Goal: Task Accomplishment & Management: Manage account settings

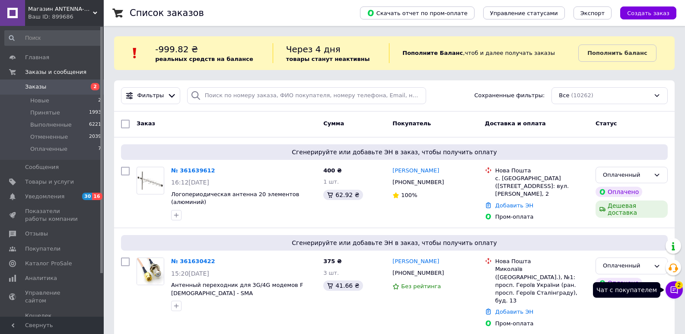
click at [679, 291] on button "Чат с покупателем 2" at bounding box center [674, 289] width 17 height 17
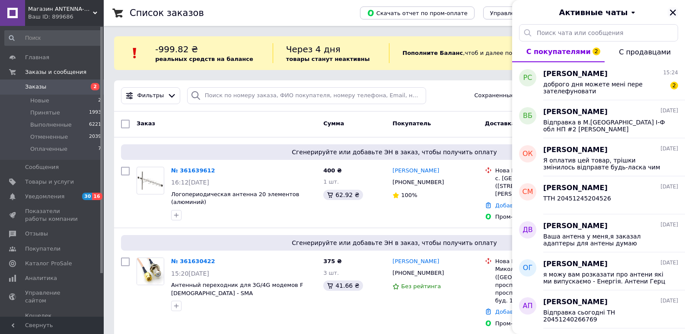
click at [674, 9] on icon "Закрыть" at bounding box center [673, 13] width 8 height 8
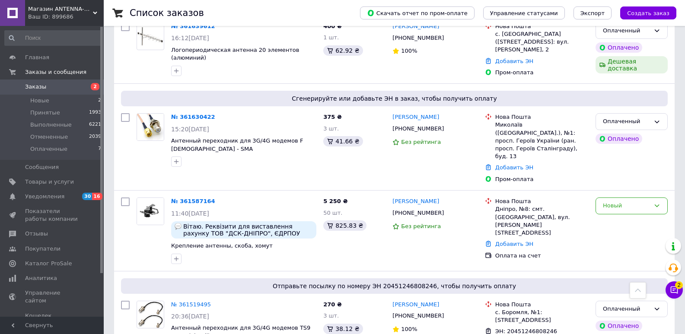
scroll to position [130, 0]
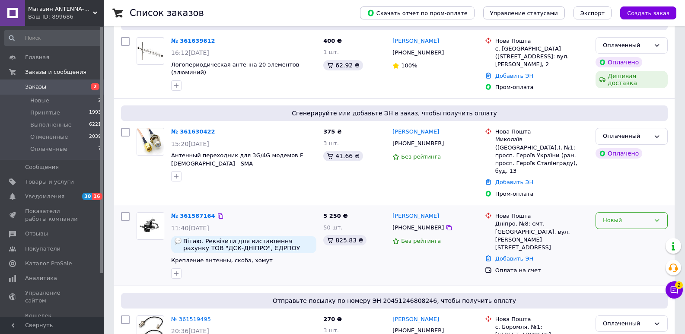
click at [626, 216] on div "Новый" at bounding box center [626, 220] width 47 height 9
click at [612, 231] on li "Принят" at bounding box center [631, 239] width 71 height 16
click at [182, 135] on link "№ 361630422" at bounding box center [193, 131] width 44 height 6
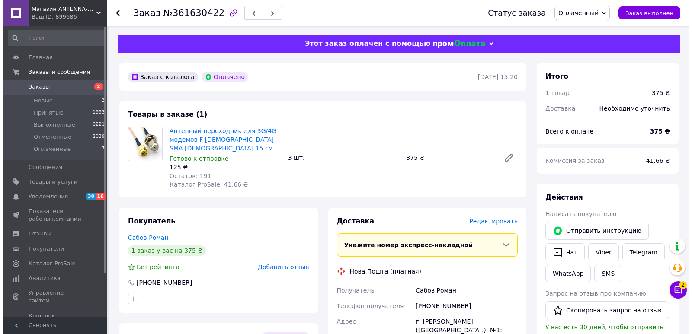
scroll to position [43, 0]
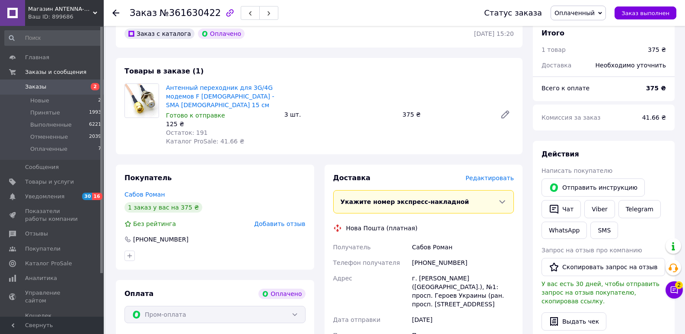
click at [503, 175] on span "Редактировать" at bounding box center [490, 178] width 48 height 7
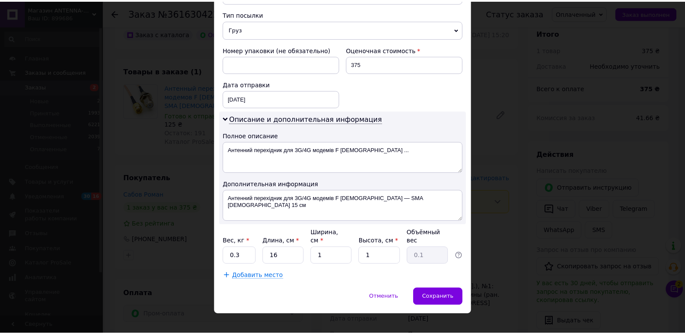
scroll to position [337, 0]
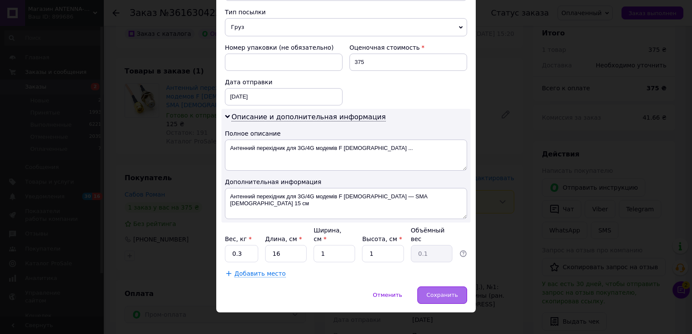
click at [445, 292] on span "Сохранить" at bounding box center [442, 295] width 32 height 6
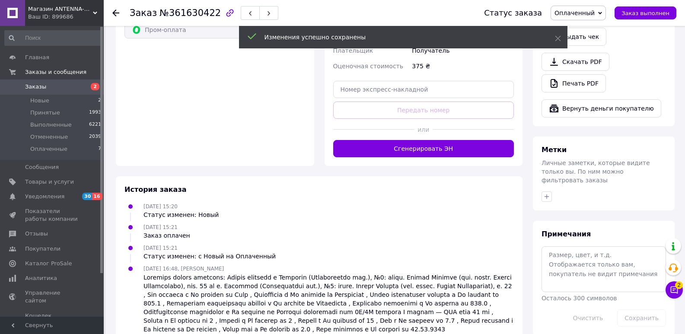
scroll to position [329, 0]
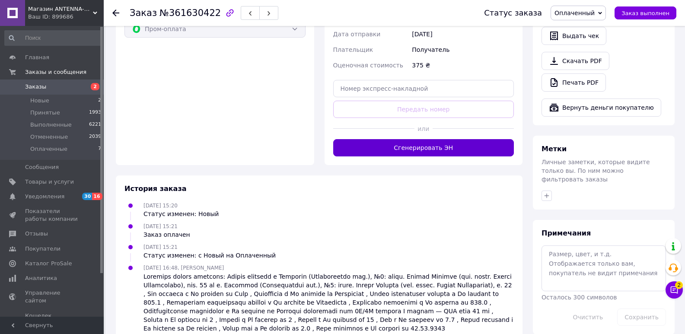
click at [433, 139] on button "Сгенерировать ЭН" at bounding box center [423, 147] width 181 height 17
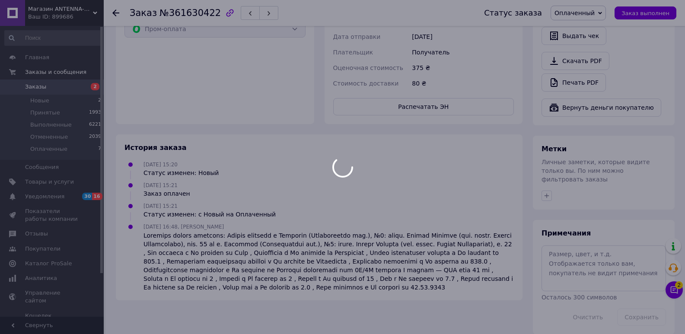
scroll to position [322, 0]
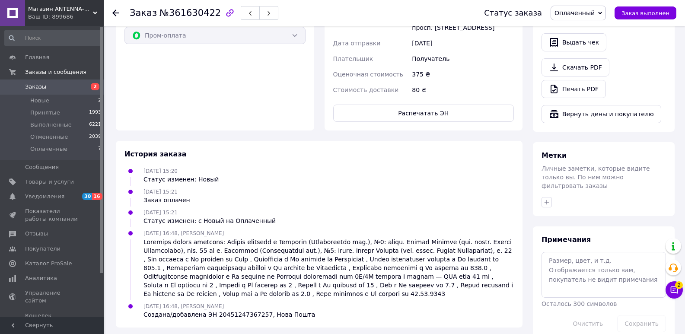
click at [35, 86] on span "Заказы" at bounding box center [35, 87] width 21 height 8
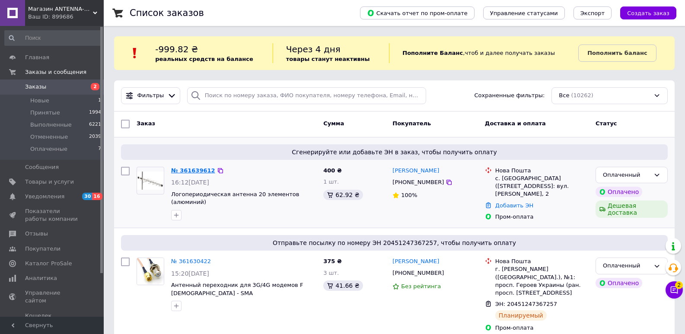
click at [198, 171] on link "№ 361639612" at bounding box center [193, 170] width 44 height 6
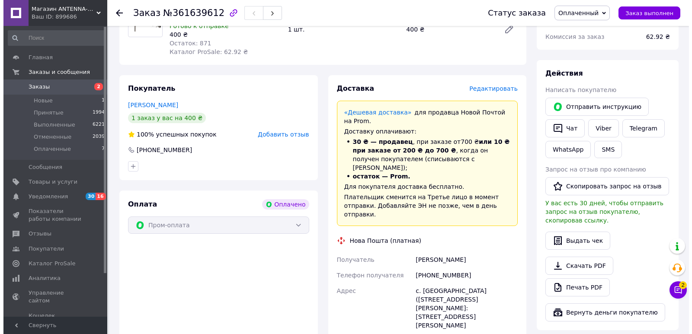
scroll to position [130, 0]
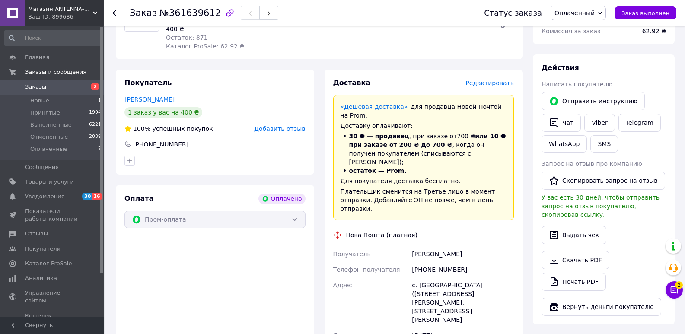
click at [495, 84] on span "Редактировать" at bounding box center [490, 83] width 48 height 7
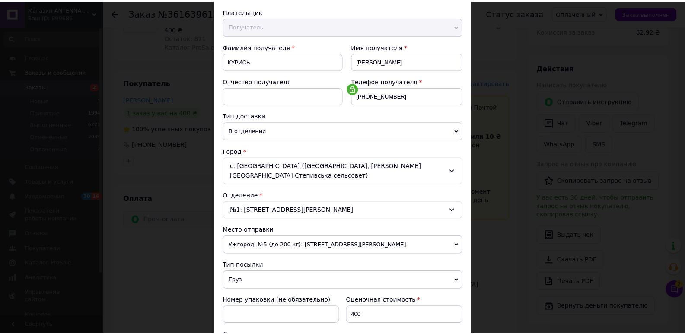
scroll to position [240, 0]
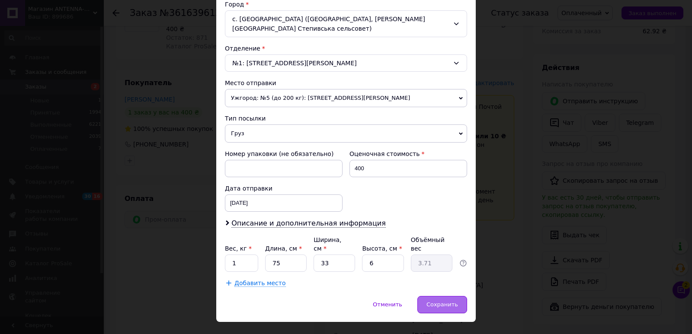
click at [435, 301] on span "Сохранить" at bounding box center [442, 304] width 32 height 6
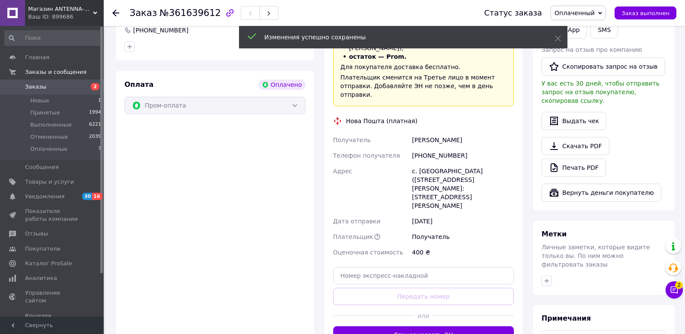
scroll to position [259, 0]
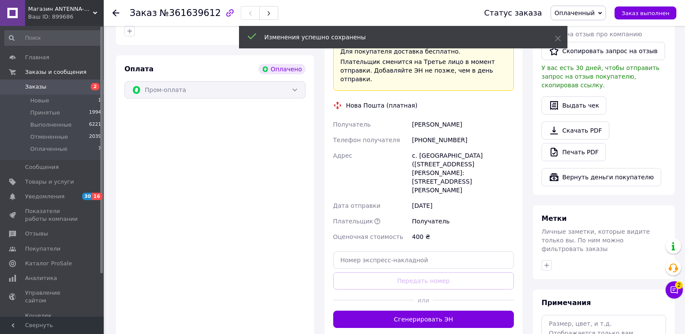
click at [391, 311] on button "Сгенерировать ЭН" at bounding box center [423, 319] width 181 height 17
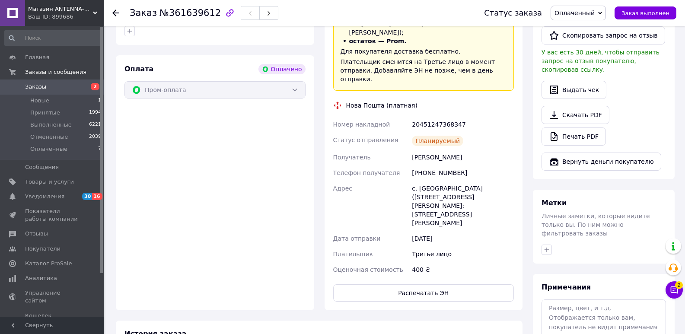
click at [45, 89] on span "Заказы" at bounding box center [52, 87] width 55 height 8
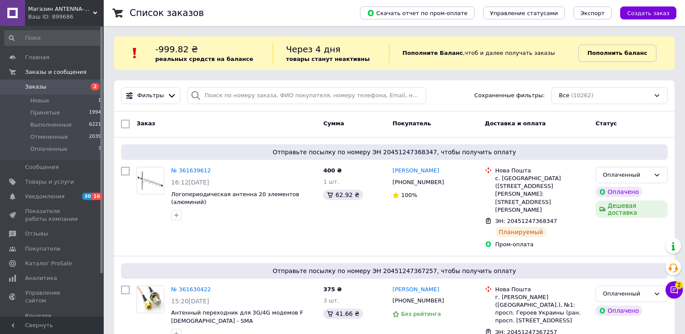
click at [613, 51] on b "Пополнить баланс" at bounding box center [617, 53] width 60 height 6
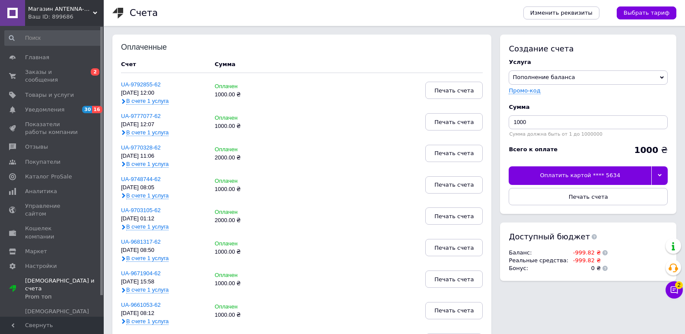
drag, startPoint x: 608, startPoint y: 176, endPoint x: 612, endPoint y: 174, distance: 4.5
click at [608, 176] on div "Оплатить картой **** 5634" at bounding box center [580, 175] width 143 height 18
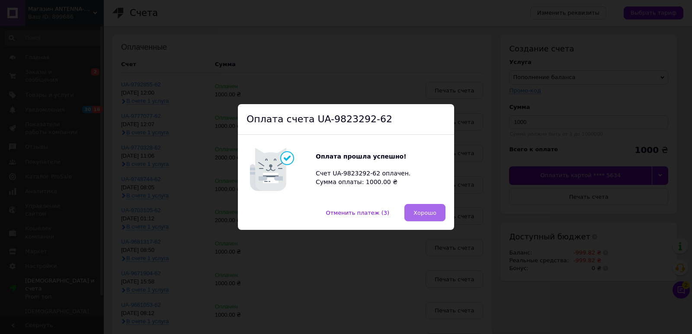
click at [426, 212] on span "Хорошо" at bounding box center [424, 213] width 23 height 6
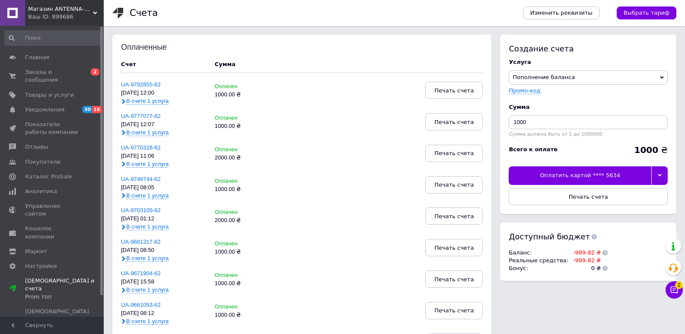
click at [92, 10] on span "Магазин ANTENNA-MARKET" at bounding box center [60, 9] width 65 height 8
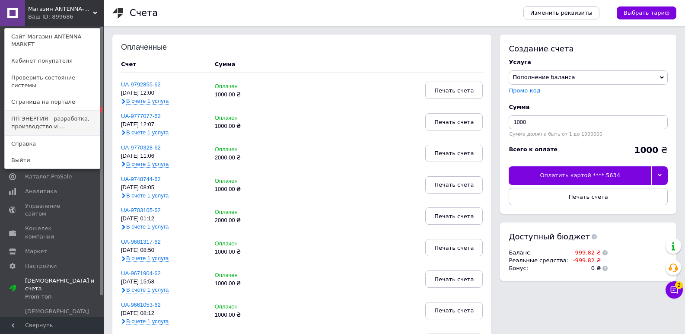
click at [42, 111] on link "ПП ЭНЕРГИЯ - разработка, производство и ..." at bounding box center [52, 123] width 95 height 24
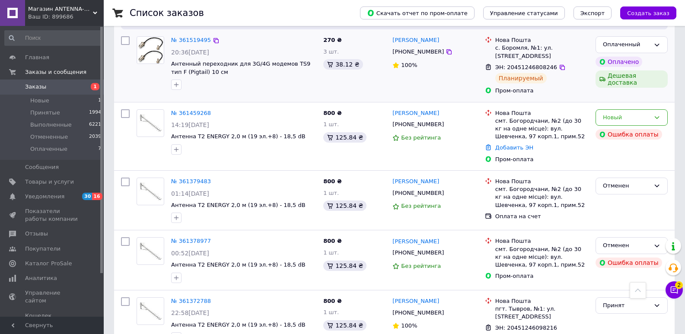
scroll to position [432, 0]
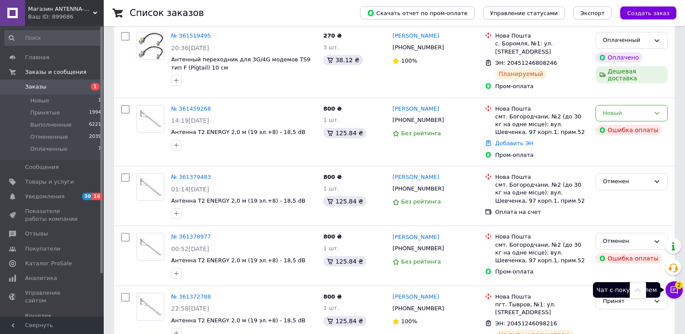
click at [669, 288] on button "Чат с покупателем 2" at bounding box center [674, 289] width 17 height 17
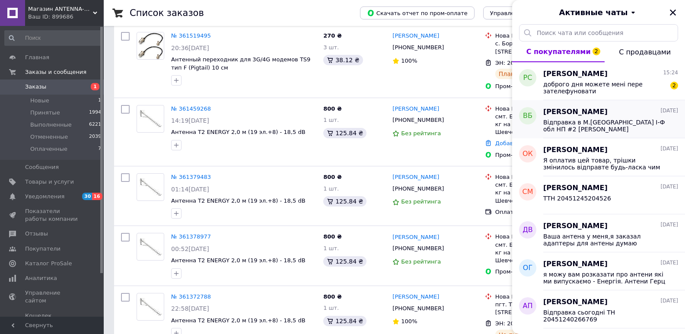
click at [600, 124] on span "Відправка в М.[GEOGRAPHIC_DATA] І-Ф обл НП #2 [PERSON_NAME] 0977290364" at bounding box center [604, 126] width 123 height 14
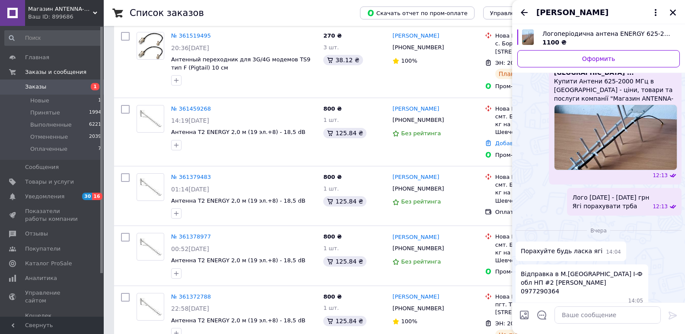
scroll to position [237, 0]
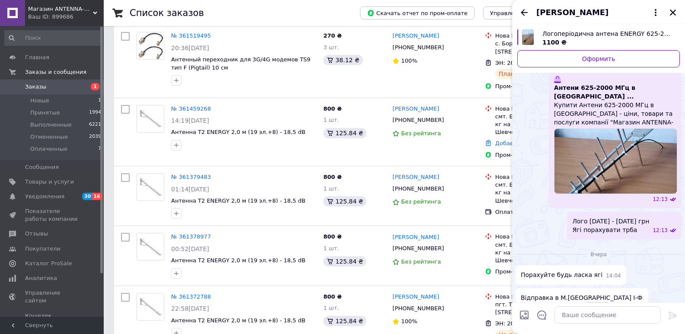
drag, startPoint x: 600, startPoint y: 280, endPoint x: 566, endPoint y: 281, distance: 33.7
click at [566, 293] on span "Відправка в М.[GEOGRAPHIC_DATA] І-Ф обл НП #2 [PERSON_NAME] 0977290364" at bounding box center [582, 306] width 122 height 26
copy span "0977290364"
drag, startPoint x: 521, startPoint y: 282, endPoint x: 564, endPoint y: 282, distance: 42.8
click at [564, 293] on span "Відправка в М.[GEOGRAPHIC_DATA] І-Ф обл НП #2 [PERSON_NAME] 0977290364" at bounding box center [582, 306] width 122 height 26
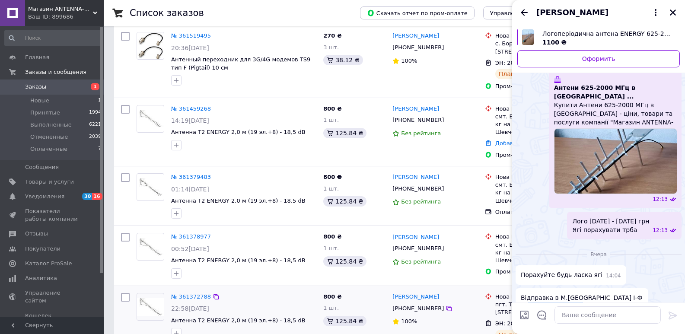
copy span "Бурдега Віталій"
click at [575, 316] on textarea at bounding box center [608, 314] width 106 height 17
paste textarea "20451247375981"
type textarea "ттн 20451247375981"
